Goal: Information Seeking & Learning: Learn about a topic

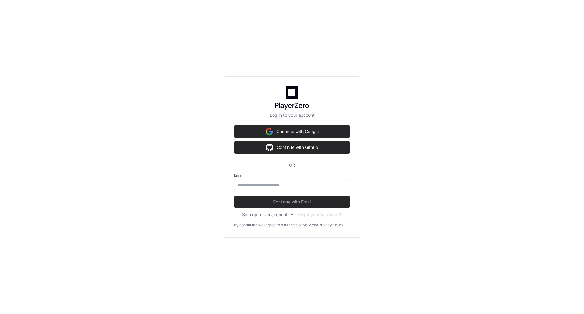
click at [246, 186] on input "email" at bounding box center [292, 185] width 108 height 6
type input "**********"
click at [246, 199] on span "Continue with Email" at bounding box center [292, 202] width 116 height 6
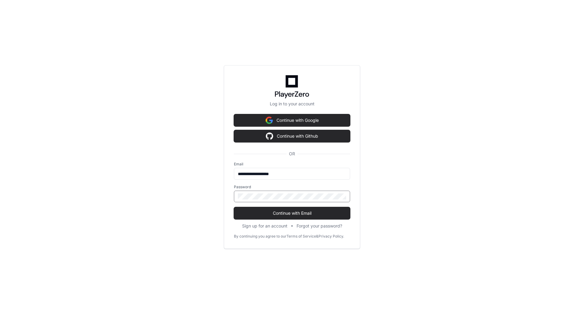
click at [234, 207] on button "Continue with Email" at bounding box center [292, 213] width 116 height 12
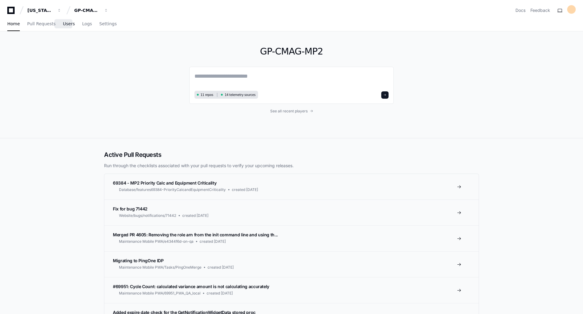
click at [67, 26] on span "Users" at bounding box center [69, 24] width 12 height 4
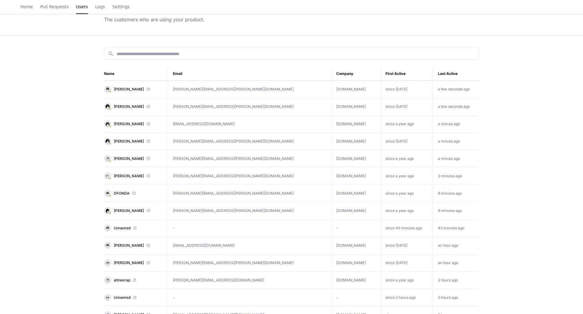
scroll to position [41, 0]
click at [121, 177] on span "[PERSON_NAME]" at bounding box center [129, 175] width 30 height 5
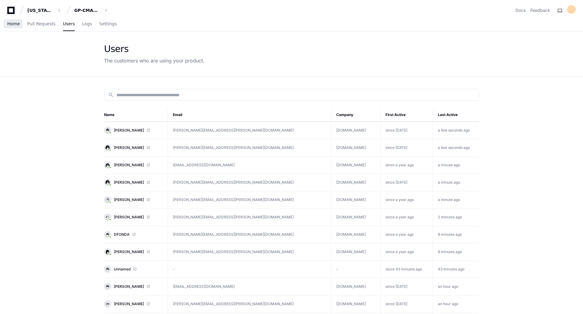
click at [12, 24] on span "Home" at bounding box center [13, 24] width 12 height 4
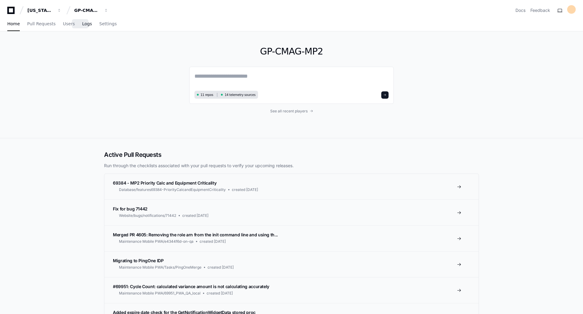
click at [82, 25] on span "Logs" at bounding box center [87, 24] width 10 height 4
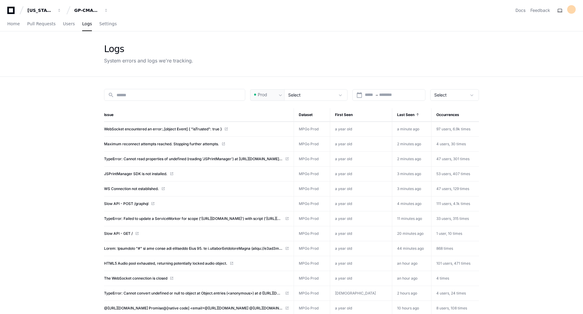
click at [431, 130] on td "97 users, 6.9k times" at bounding box center [455, 129] width 48 height 15
drag, startPoint x: 393, startPoint y: 129, endPoint x: 412, endPoint y: 129, distance: 19.2
click at [412, 129] on td "a minute ago" at bounding box center [411, 129] width 39 height 15
click at [468, 127] on span "97 users, 6.9k times" at bounding box center [453, 129] width 34 height 5
click at [37, 24] on span "Pull Requests" at bounding box center [41, 24] width 28 height 4
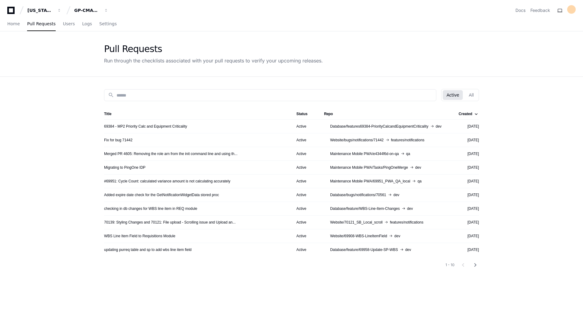
click at [403, 140] on span "features/notifications" at bounding box center [407, 140] width 33 height 5
click at [10, 24] on span "Home" at bounding box center [13, 24] width 12 height 4
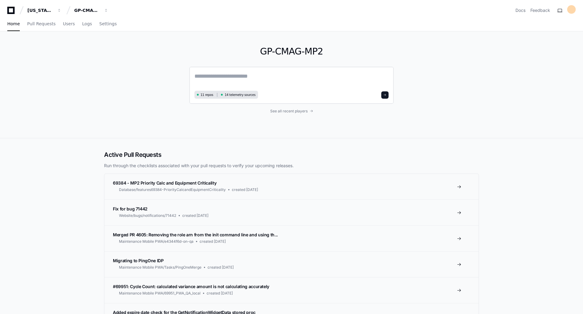
click at [204, 76] on textarea at bounding box center [291, 80] width 194 height 17
click at [223, 77] on textarea at bounding box center [291, 80] width 194 height 17
type textarea "**********"
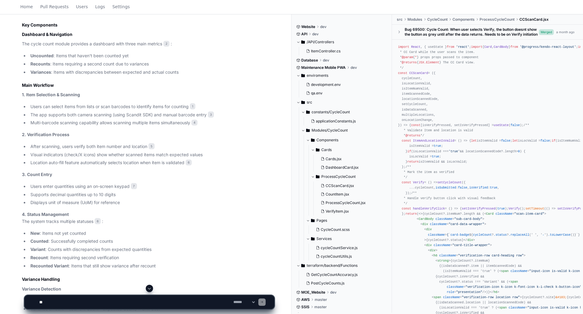
scroll to position [297, 0]
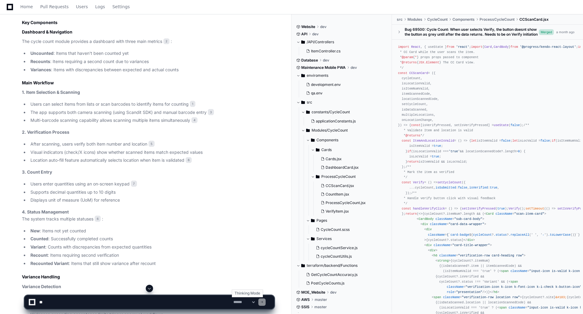
click at [256, 301] on select "**********" at bounding box center [244, 302] width 24 height 4
click at [235, 145] on li "After scanning, users verify both item number and location 5" at bounding box center [152, 144] width 246 height 7
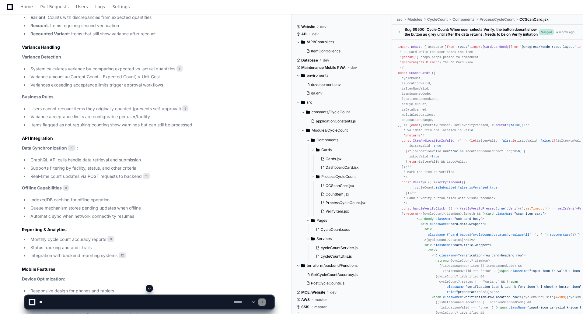
scroll to position [528, 0]
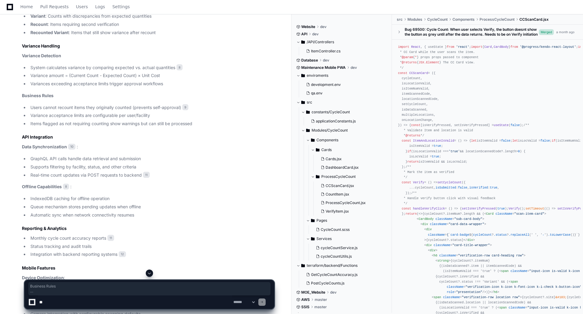
drag, startPoint x: 21, startPoint y: 95, endPoint x: 105, endPoint y: 135, distance: 92.8
click at [105, 135] on div "DashboardCard.jsx 2 Cards.jsx 1 development.env 3 VerifyItem.jsx 4 CCScanCard.j…" at bounding box center [142, 25] width 264 height 717
click at [83, 137] on h2 "API Integration" at bounding box center [148, 137] width 252 height 6
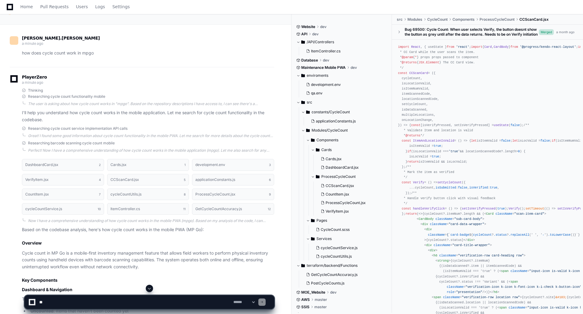
scroll to position [0, 0]
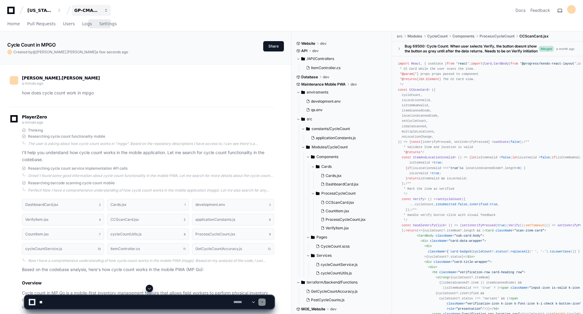
click at [104, 13] on button "GP-CMAG-MP2" at bounding box center [91, 10] width 39 height 11
click at [180, 49] on div "Cycle Count in MPGO Created by @ sara.dixon a few seconds ago" at bounding box center [135, 47] width 256 height 13
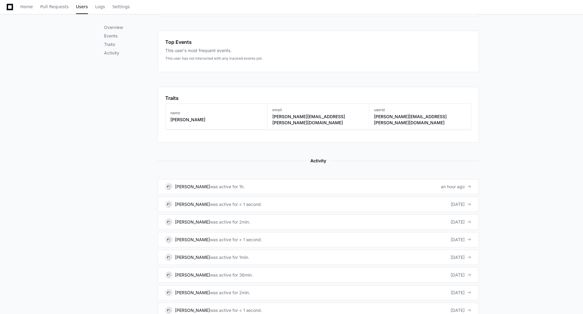
scroll to position [210, 0]
click at [224, 184] on div "[PERSON_NAME] was active for 1h." at bounding box center [204, 186] width 79 height 7
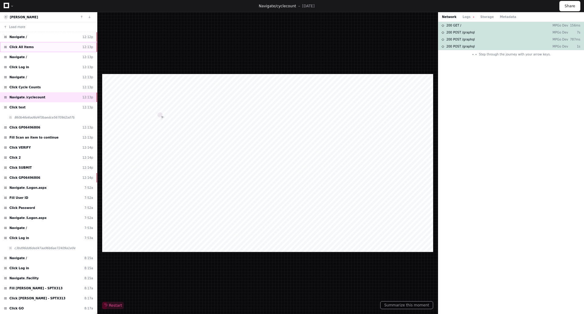
click at [49, 51] on div "Click All Items 12:13p" at bounding box center [48, 47] width 97 height 10
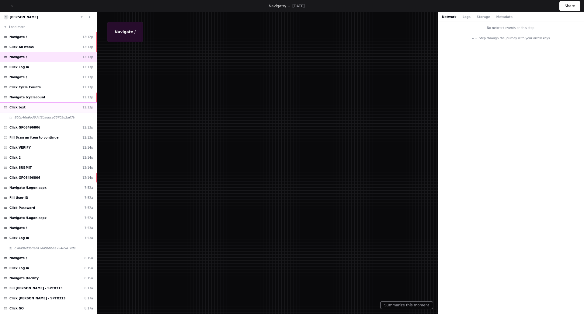
scroll to position [12, 0]
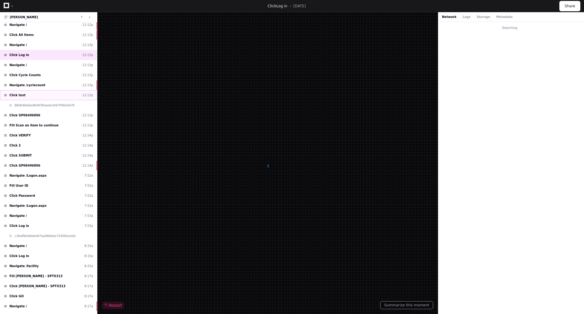
scroll to position [24, 0]
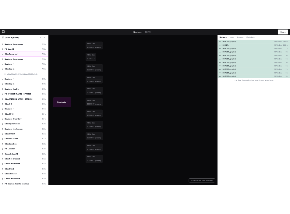
scroll to position [158, 0]
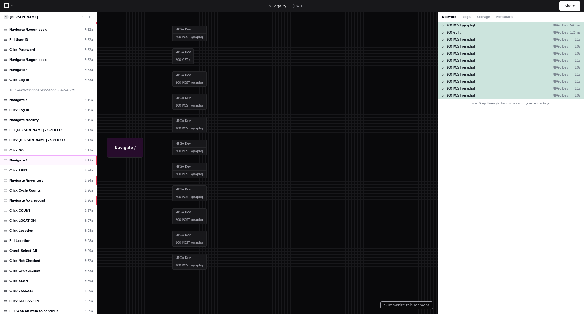
click at [52, 160] on div "Navigate / 8:17a" at bounding box center [48, 160] width 97 height 10
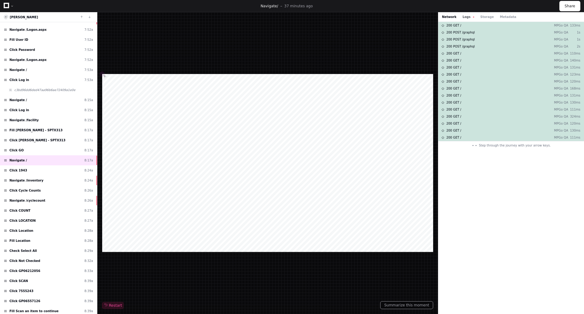
click at [467, 16] on button "Logs" at bounding box center [469, 17] width 12 height 5
